Goal: Transaction & Acquisition: Subscribe to service/newsletter

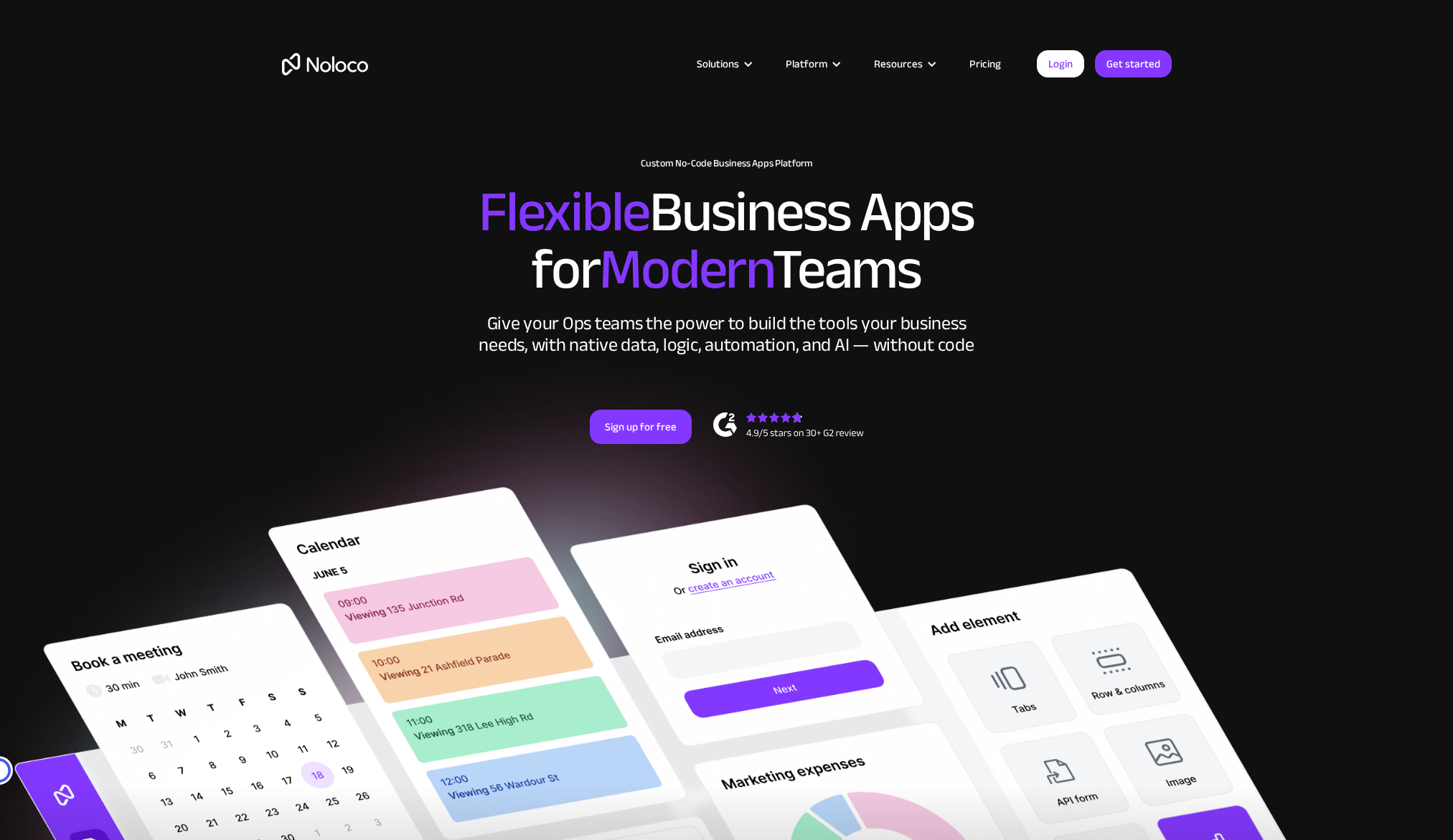
click at [994, 63] on link "Pricing" at bounding box center [985, 64] width 67 height 19
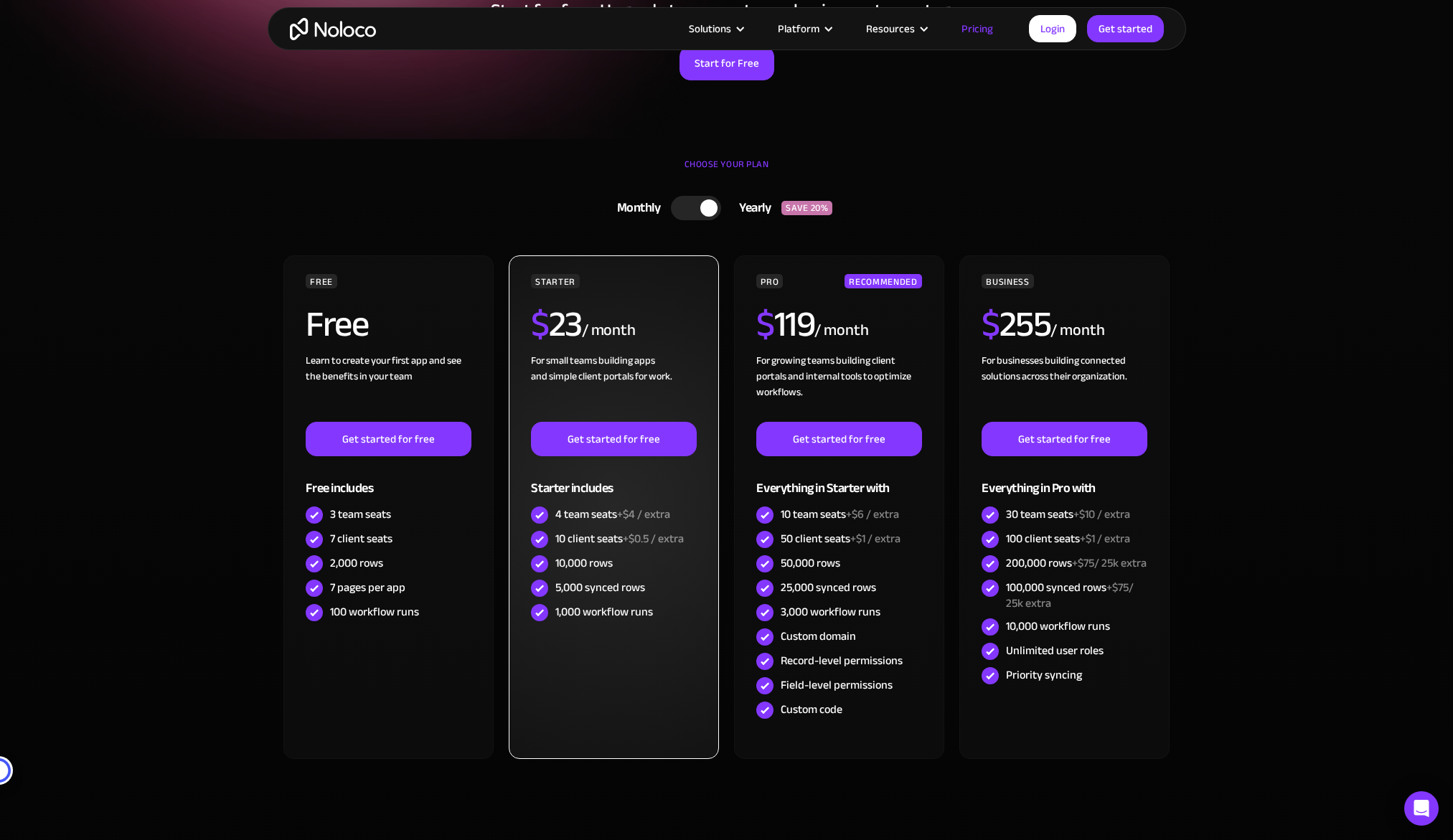
scroll to position [345, 0]
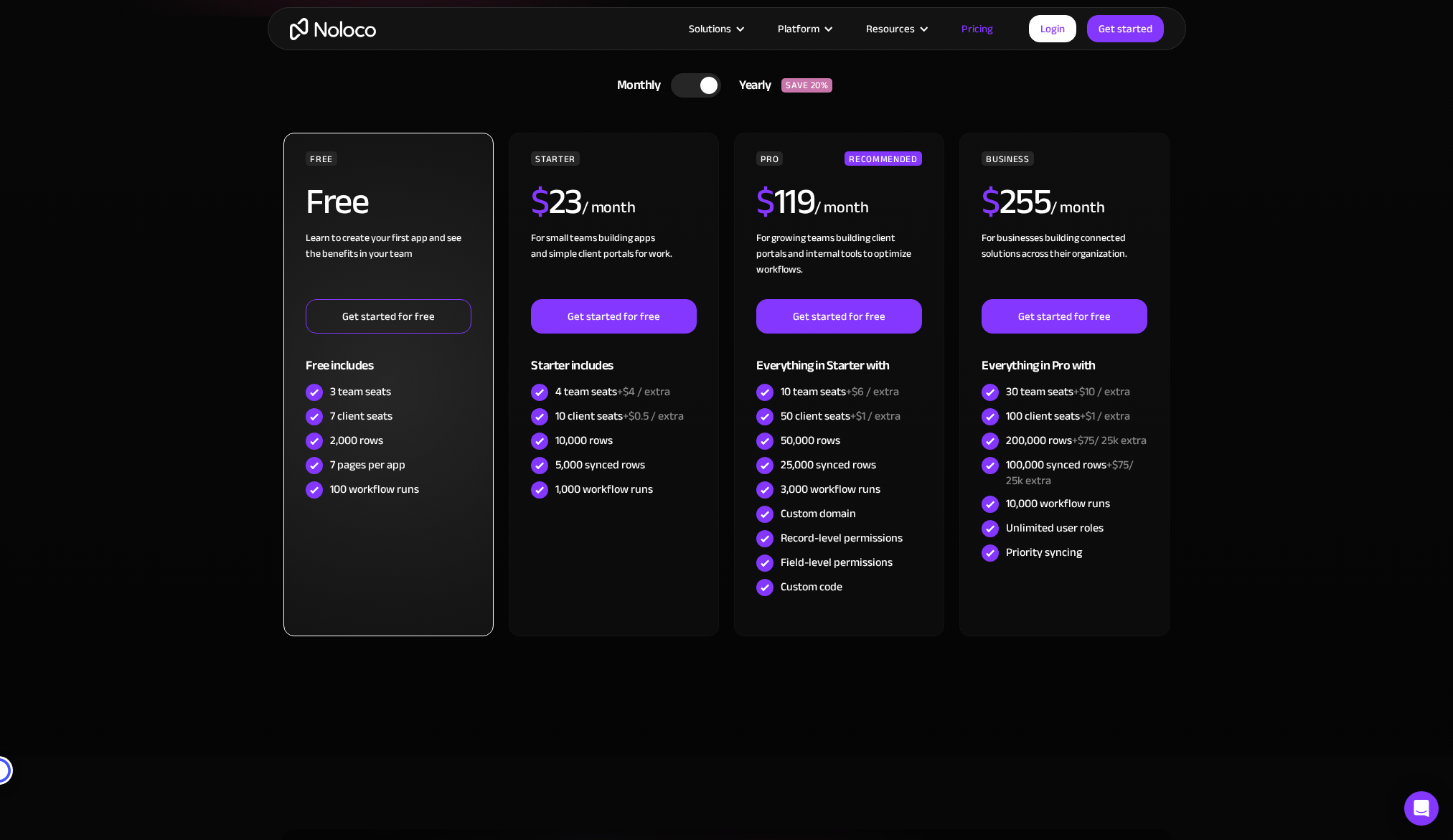
click at [351, 318] on link "Get started for free" at bounding box center [387, 316] width 165 height 34
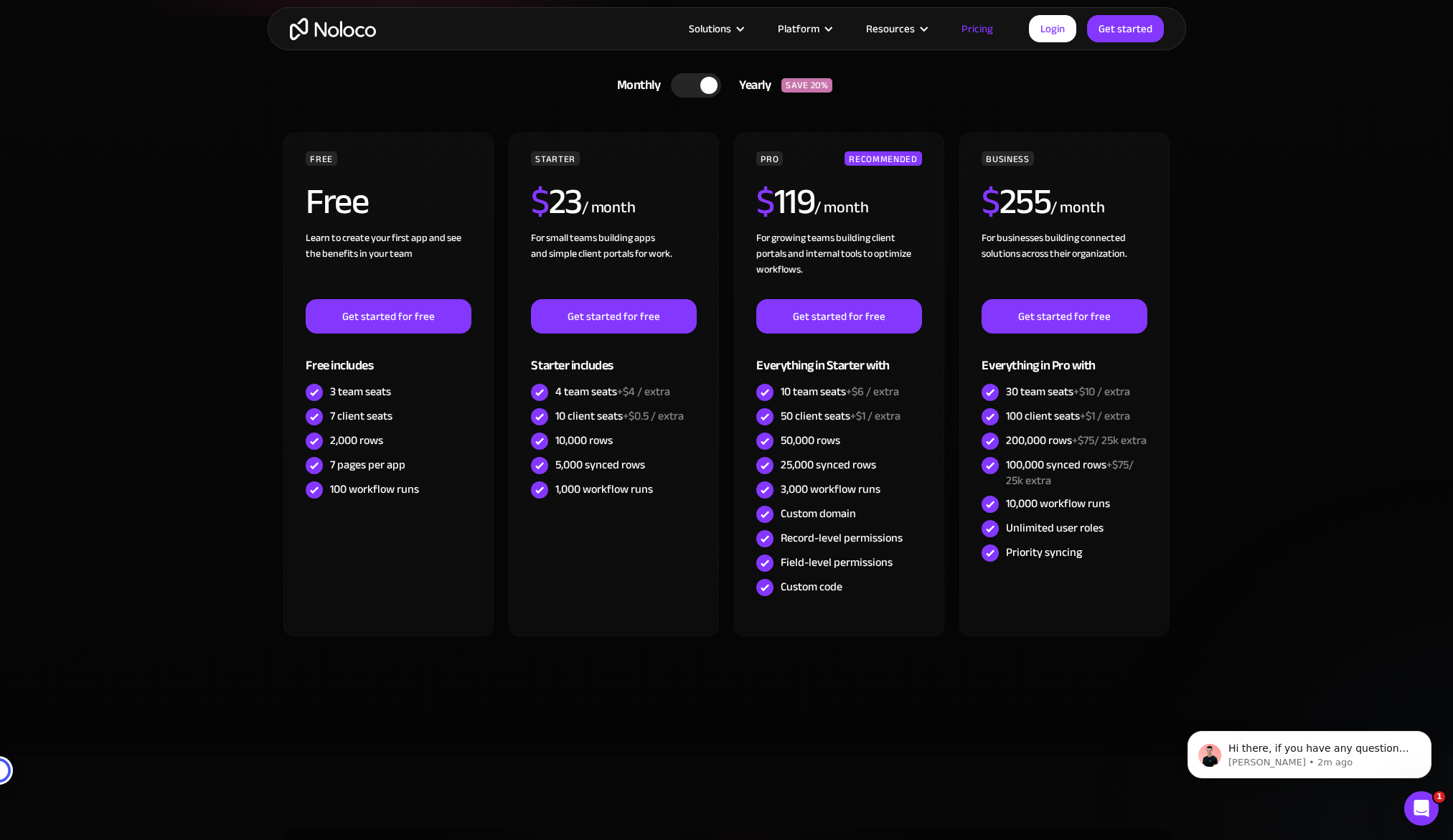
scroll to position [0, 0]
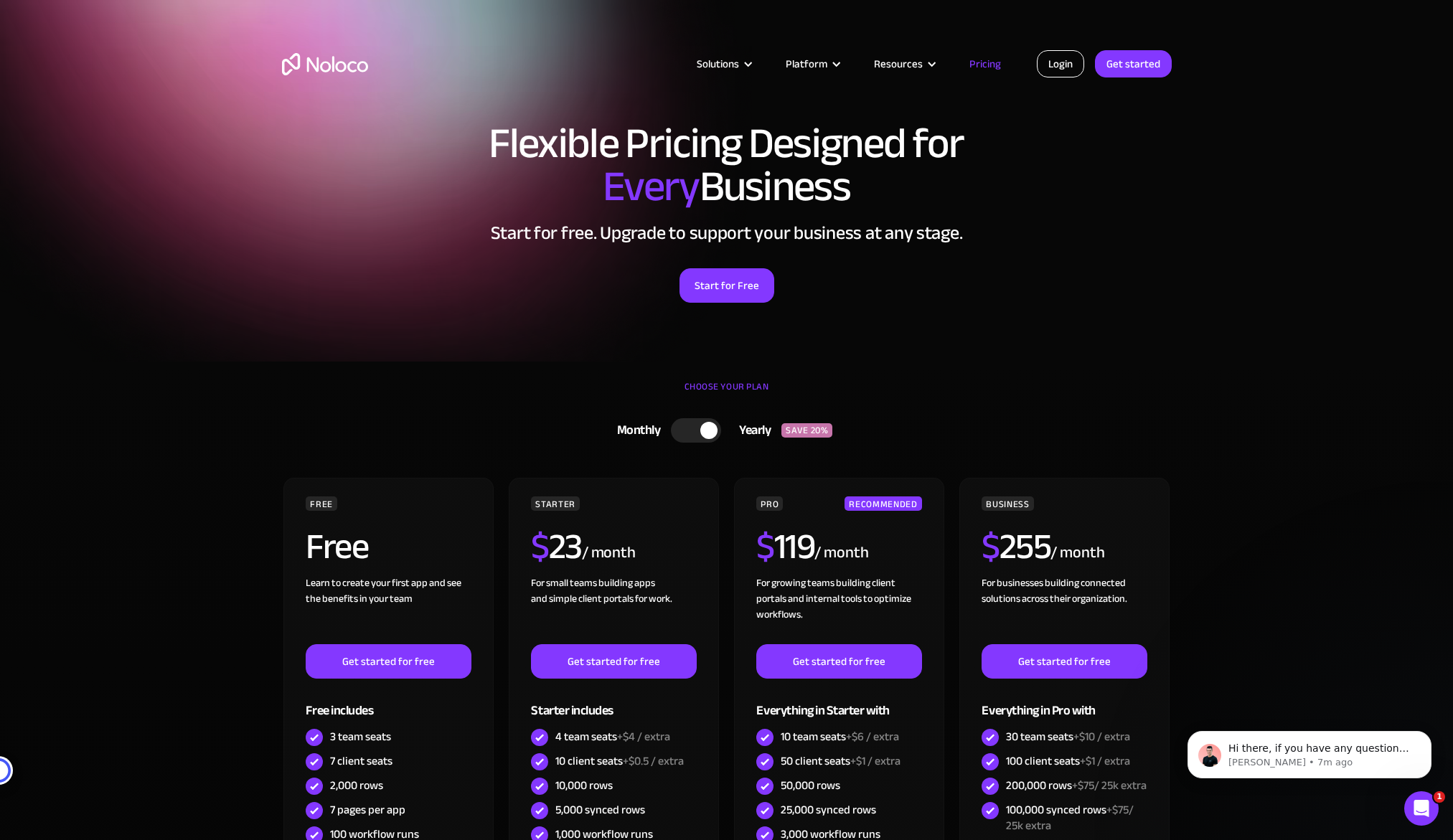
click at [1061, 57] on link "Login" at bounding box center [1061, 63] width 48 height 27
